Goal: Check status

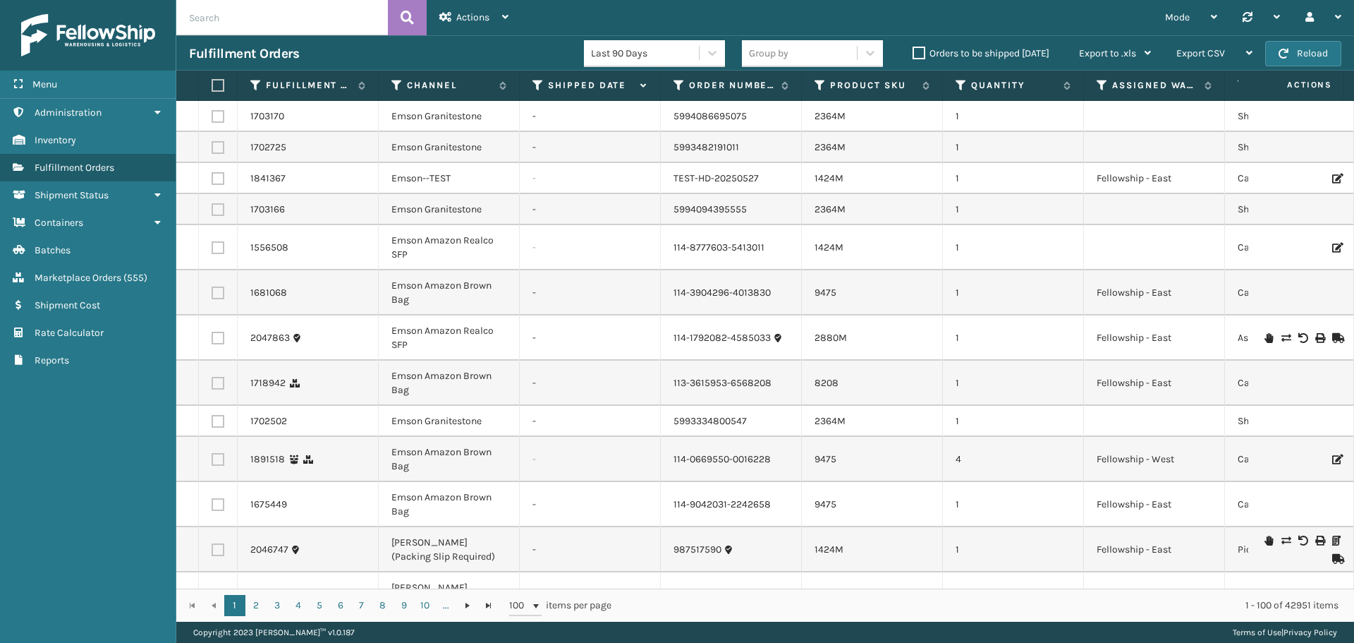
click at [249, 19] on input "text" at bounding box center [282, 17] width 212 height 35
paste input "6315992318115"
type input "6315992318115"
click at [404, 13] on icon at bounding box center [407, 17] width 13 height 21
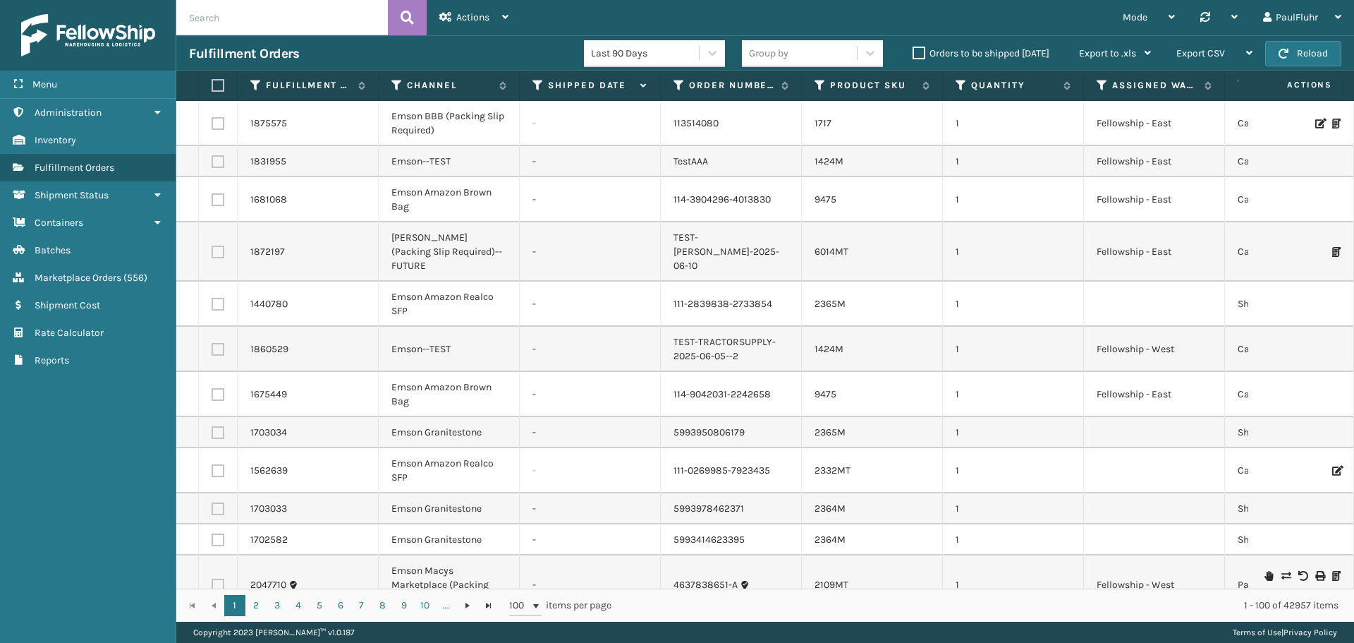
click at [267, 20] on input "text" at bounding box center [282, 17] width 212 height 35
paste input "6315992318115"
type input "6315992318115"
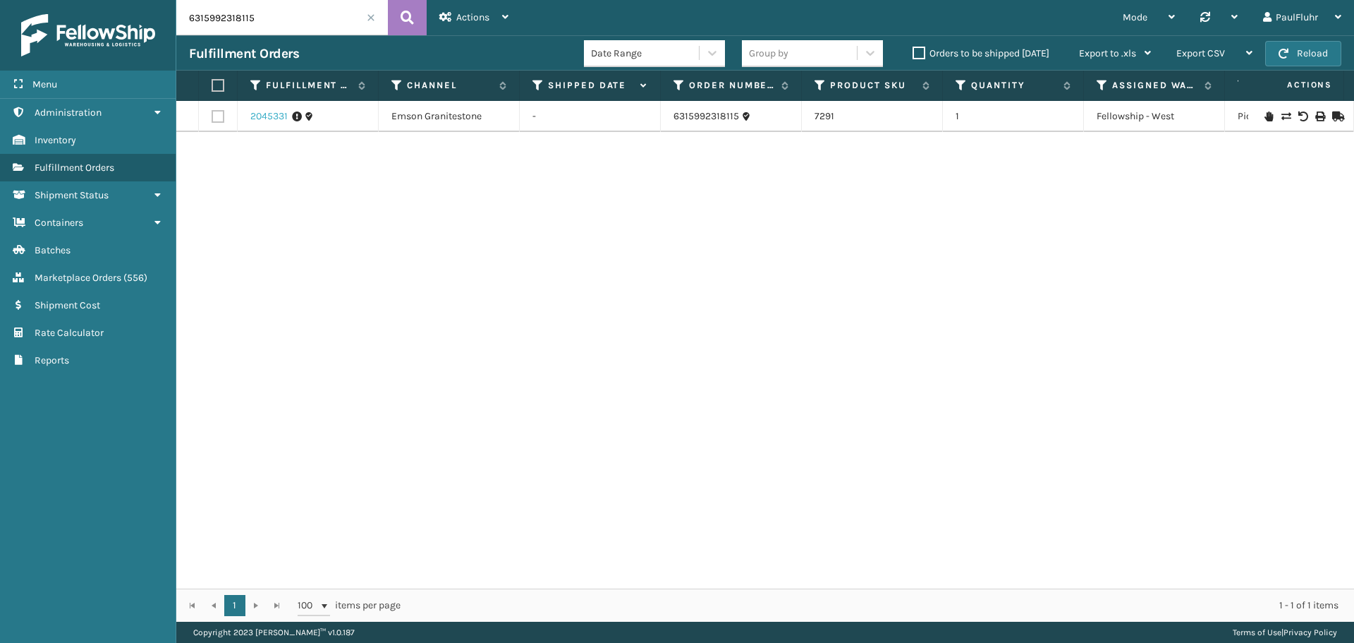
click at [266, 118] on link "2045331" at bounding box center [268, 116] width 37 height 14
